Goal: Task Accomplishment & Management: Use online tool/utility

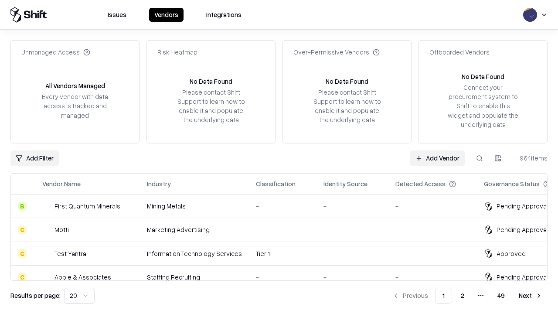
click at [437, 158] on link "Add Vendor" at bounding box center [437, 158] width 54 height 16
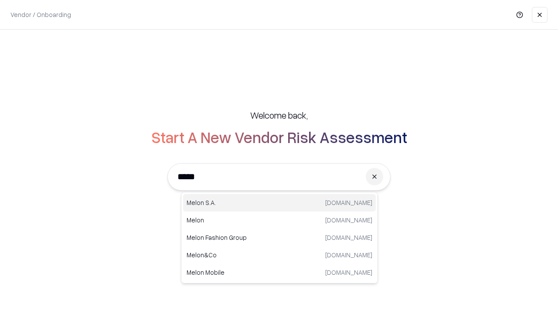
click at [279, 203] on div "[PERSON_NAME][DOMAIN_NAME]" at bounding box center [279, 202] width 193 height 17
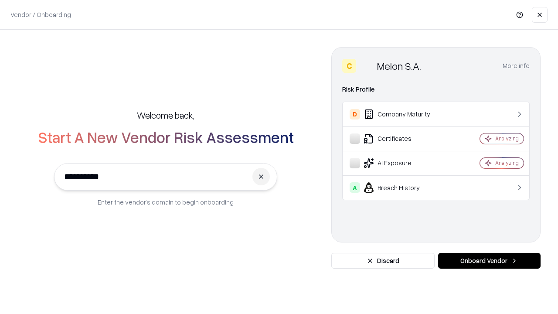
type input "**********"
click at [489, 261] on button "Onboard Vendor" at bounding box center [489, 261] width 102 height 16
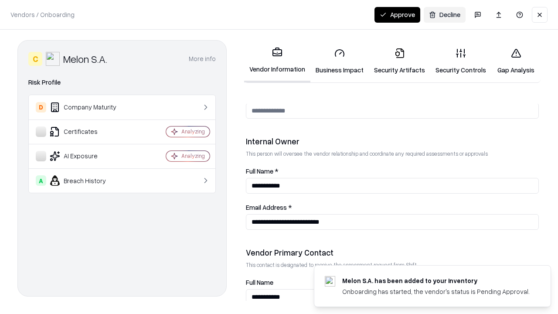
scroll to position [451, 0]
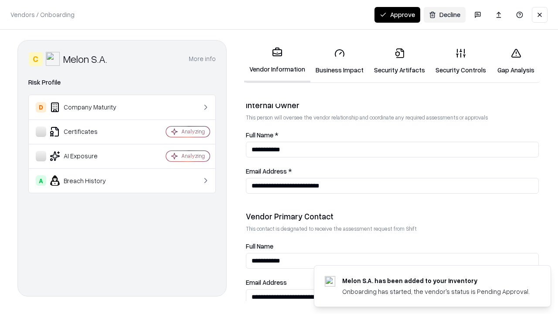
click at [339, 61] on link "Business Impact" at bounding box center [339, 61] width 58 height 41
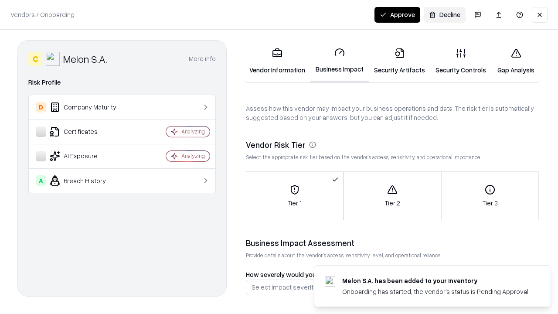
click at [399, 61] on link "Security Artifacts" at bounding box center [399, 61] width 61 height 41
